Goal: Task Accomplishment & Management: Manage account settings

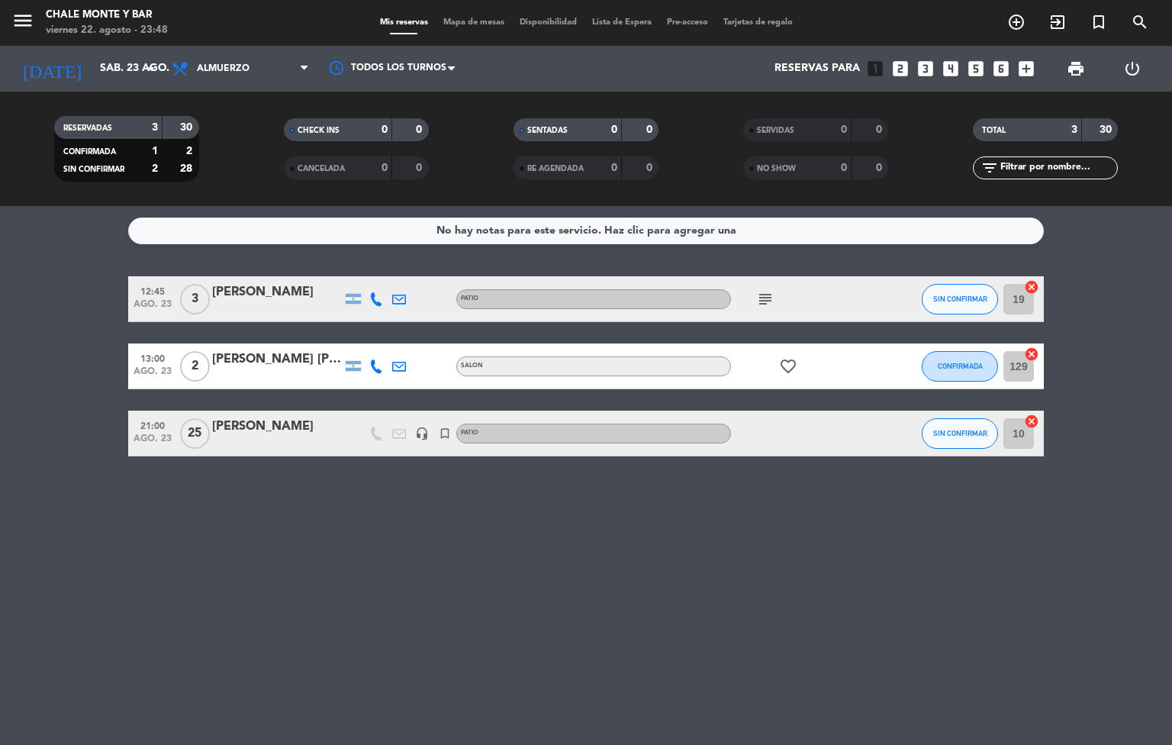
click at [330, 433] on div "[PERSON_NAME]" at bounding box center [277, 427] width 130 height 20
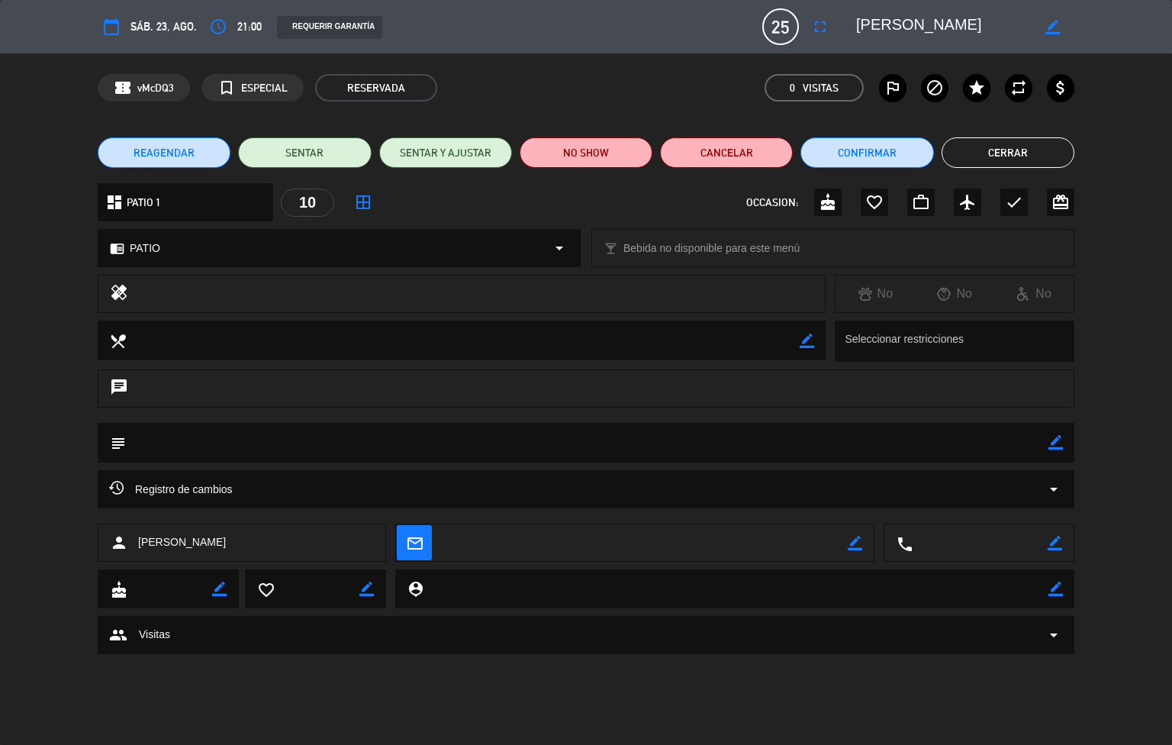
click at [172, 145] on span "REAGENDAR" at bounding box center [164, 153] width 61 height 16
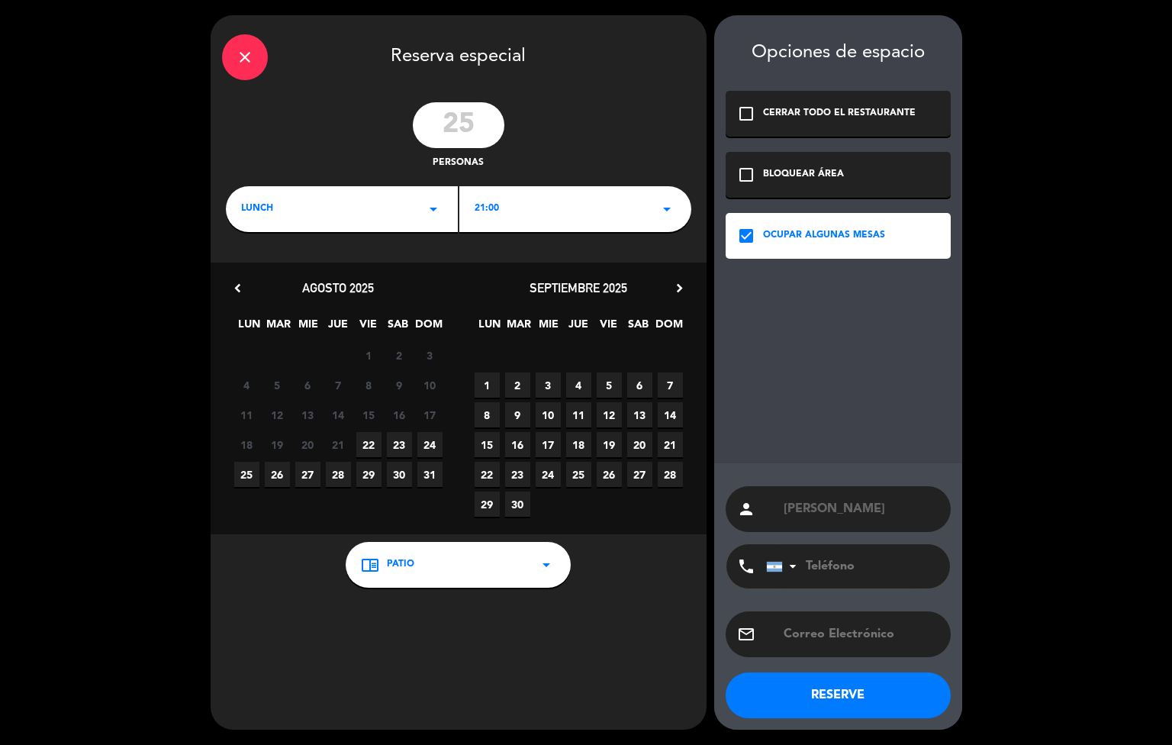
click at [365, 204] on div "LUNCH arrow_drop_down" at bounding box center [342, 209] width 232 height 46
click at [485, 129] on input "25" at bounding box center [459, 125] width 92 height 46
click at [279, 208] on div "LUNCH arrow_drop_down" at bounding box center [342, 209] width 232 height 46
click at [254, 269] on div "Cena" at bounding box center [341, 273] width 201 height 15
click at [401, 444] on span "23" at bounding box center [399, 444] width 25 height 25
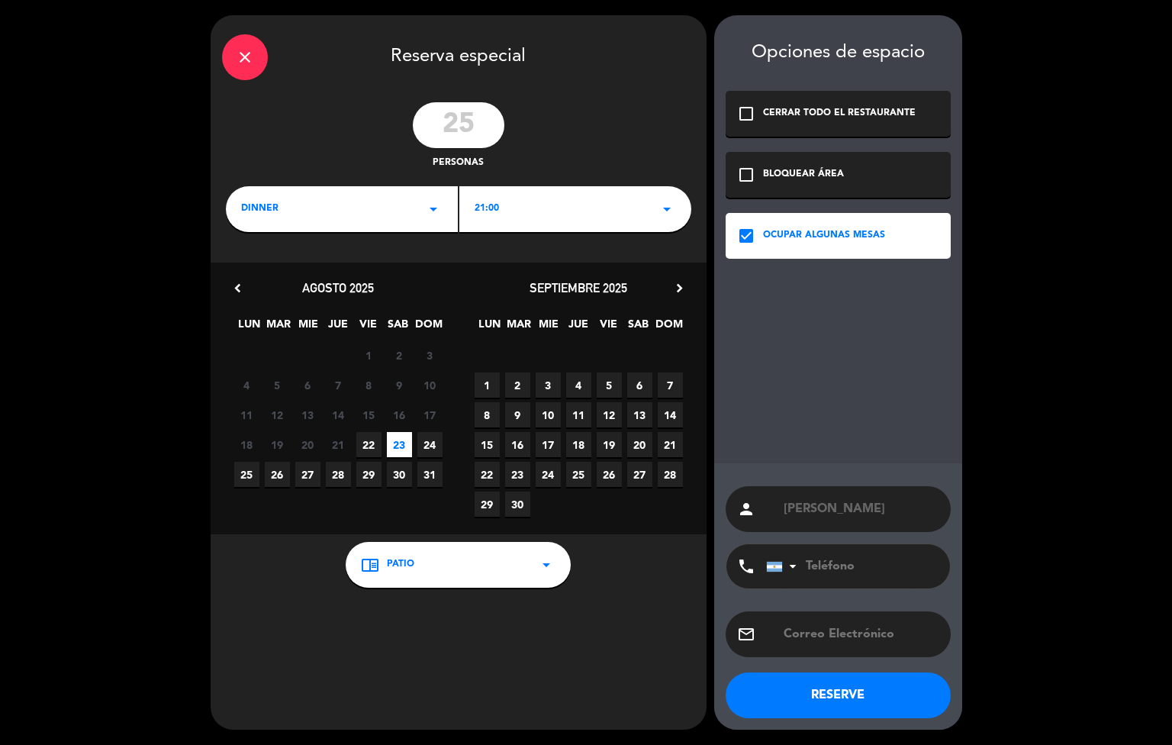
click at [387, 564] on span "PATIO" at bounding box center [400, 564] width 27 height 15
click at [380, 523] on div "PATIO" at bounding box center [457, 527] width 217 height 15
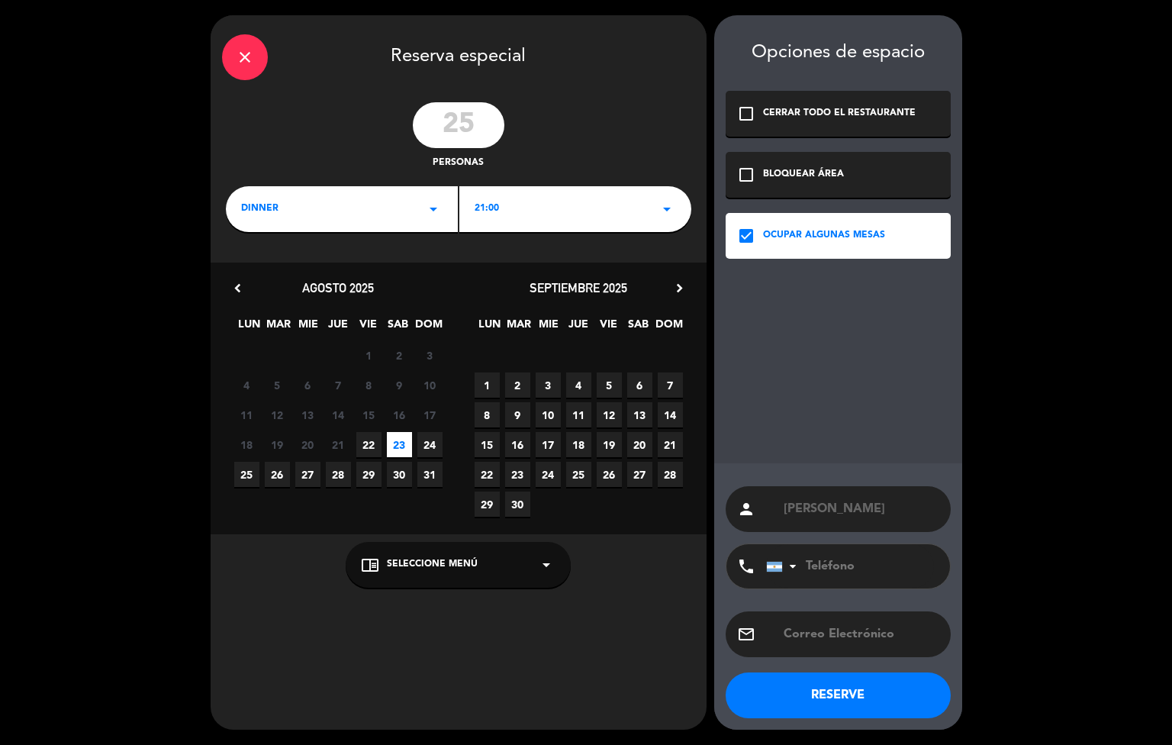
click at [836, 690] on button "RESERVE" at bounding box center [838, 695] width 225 height 46
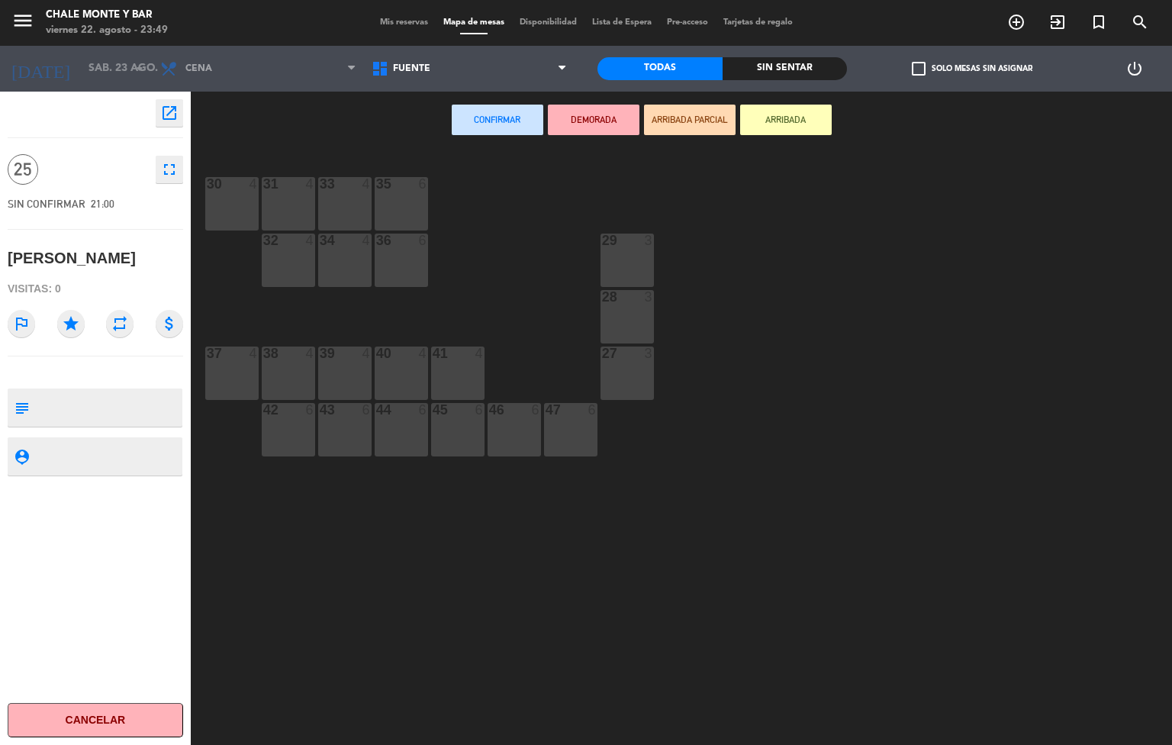
click at [234, 192] on div "30 4" at bounding box center [231, 203] width 53 height 53
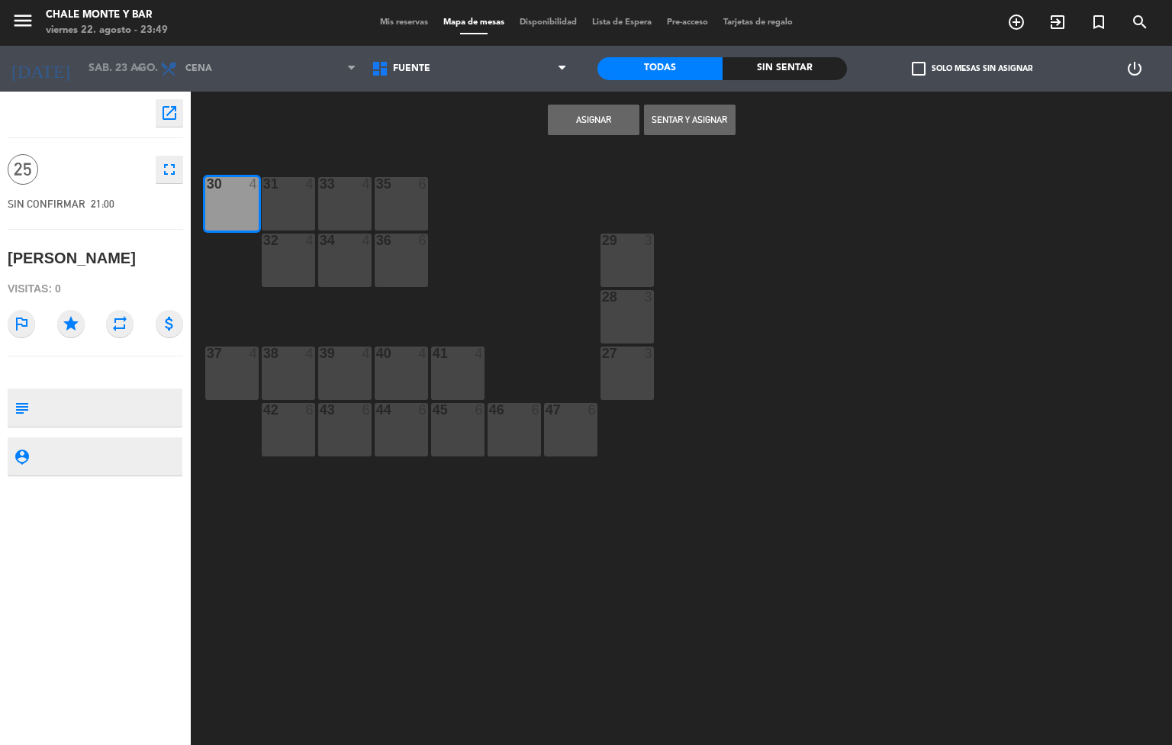
click at [289, 204] on div "31 4" at bounding box center [288, 203] width 53 height 53
click at [356, 204] on div "33 4" at bounding box center [344, 203] width 53 height 53
click at [410, 204] on div "35 6" at bounding box center [401, 203] width 53 height 53
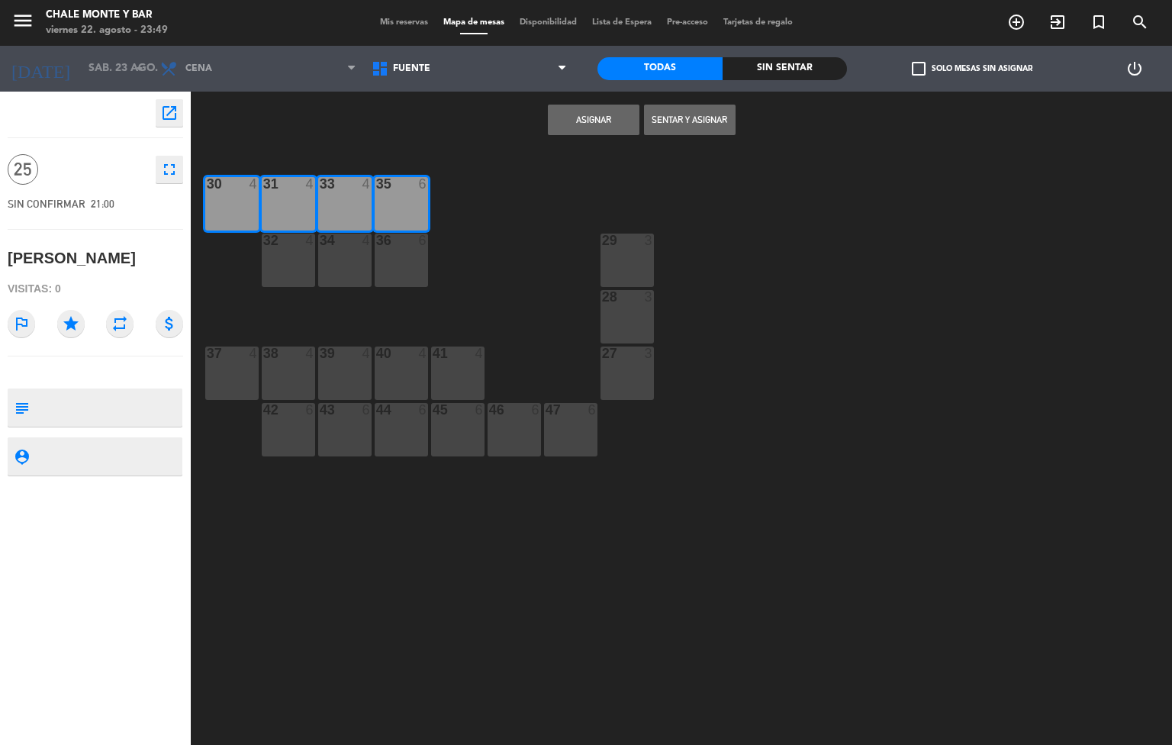
click at [298, 263] on div "32 4" at bounding box center [288, 260] width 53 height 53
click at [359, 245] on div "4" at bounding box center [370, 241] width 25 height 14
click at [598, 115] on button "Asignar" at bounding box center [594, 120] width 92 height 31
